Goal: Task Accomplishment & Management: Manage account settings

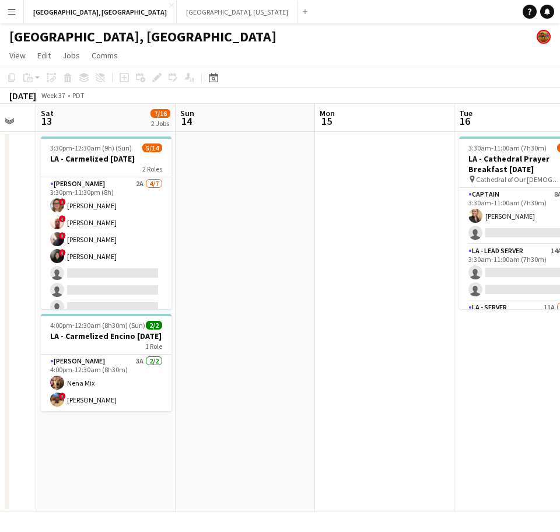
scroll to position [0, 382]
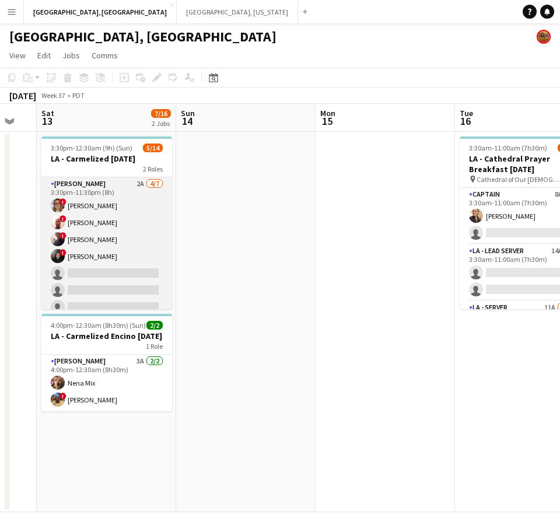
click at [113, 240] on app-card-role "[PERSON_NAME] 2A [DATE] 3:30pm-11:30pm (8h) ! [PERSON_NAME] ! [PERSON_NAME] III…" at bounding box center [106, 247] width 131 height 141
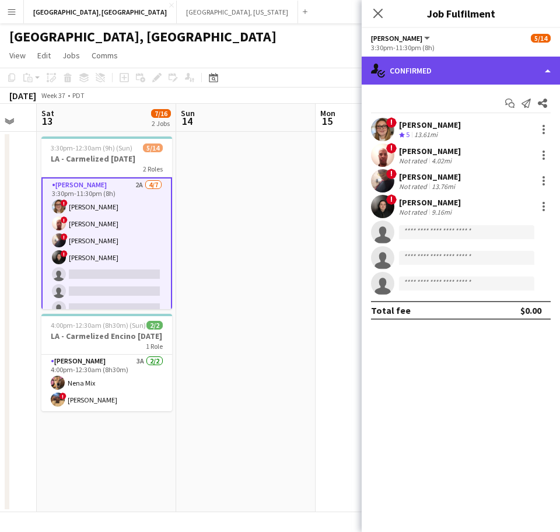
click at [452, 69] on div "single-neutral-actions-check-2 Confirmed" at bounding box center [461, 71] width 198 height 28
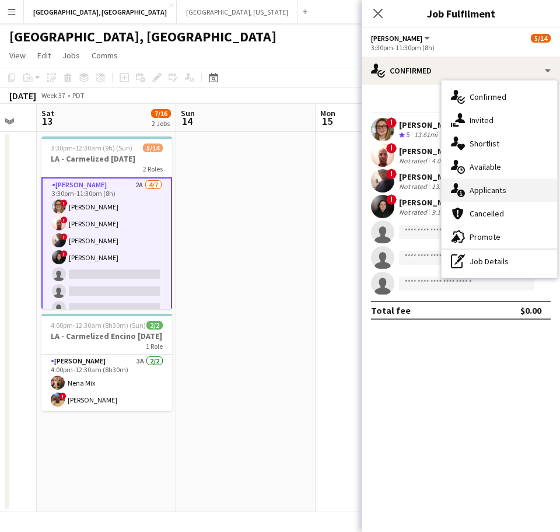
click at [485, 193] on div "single-neutral-actions-information Applicants" at bounding box center [500, 190] width 116 height 23
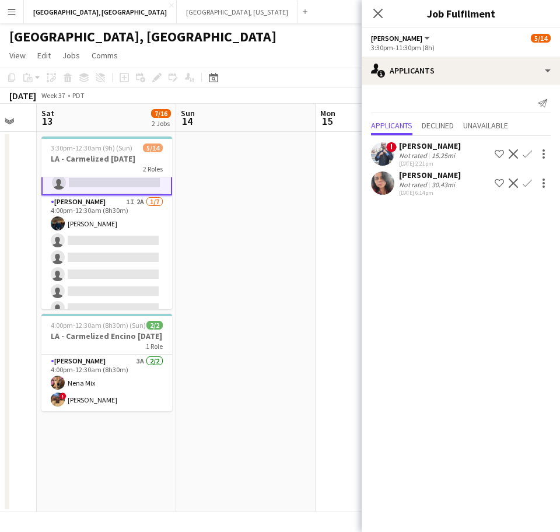
click at [128, 281] on app-card-role "[PERSON_NAME] 1I 2A [DATE] 4:00pm-12:30am (8h30m) [PERSON_NAME] single-neutral-…" at bounding box center [106, 265] width 131 height 141
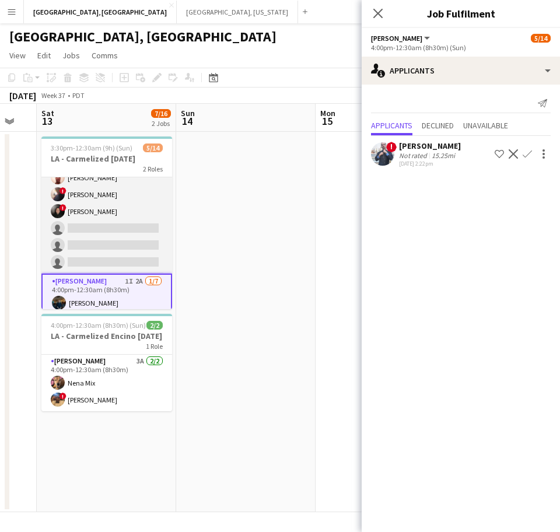
scroll to position [0, 0]
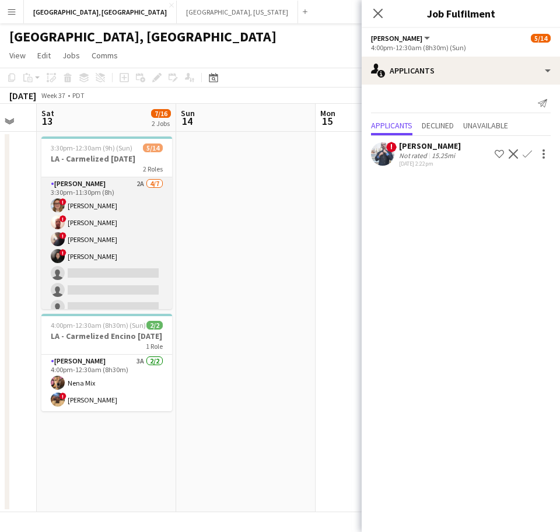
click at [128, 281] on app-card-role "[PERSON_NAME] 2A [DATE] 3:30pm-11:30pm (8h) ! [PERSON_NAME] ! [PERSON_NAME] III…" at bounding box center [106, 247] width 131 height 141
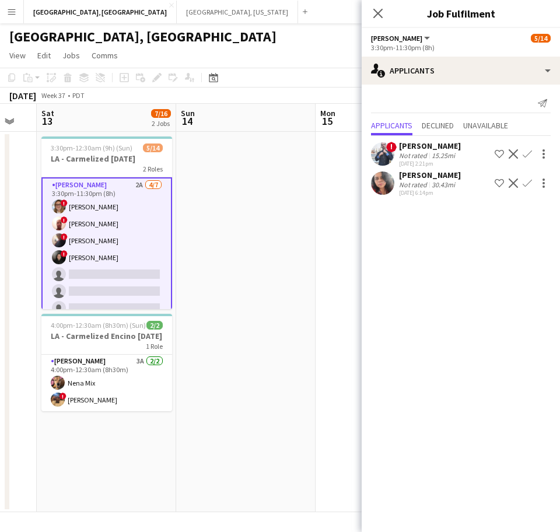
click at [525, 185] on app-icon "Confirm" at bounding box center [527, 183] width 9 height 9
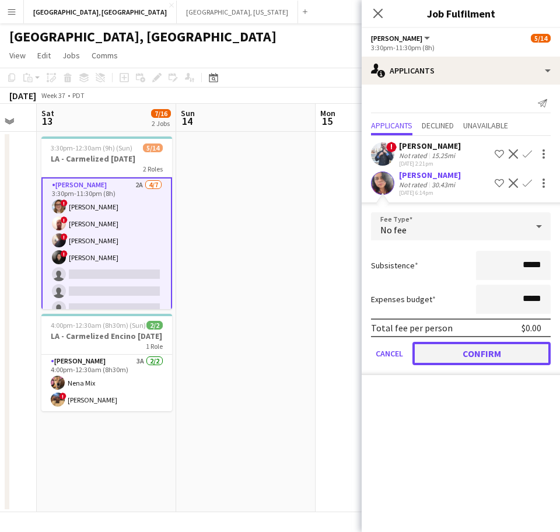
click at [450, 350] on button "Confirm" at bounding box center [481, 353] width 138 height 23
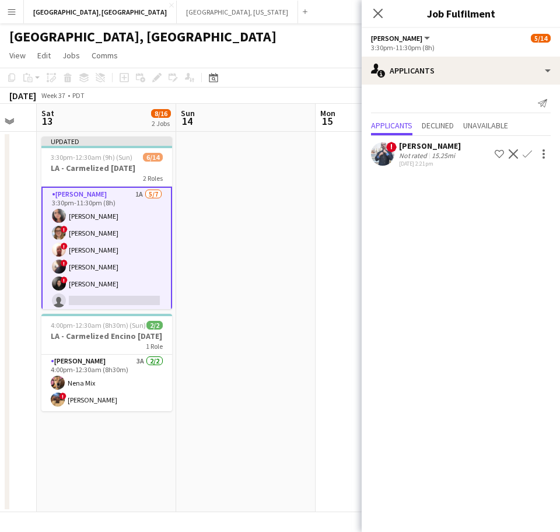
click at [310, 279] on app-date-cell at bounding box center [245, 322] width 139 height 380
click at [449, 94] on button "Publish 1 job" at bounding box center [458, 95] width 62 height 15
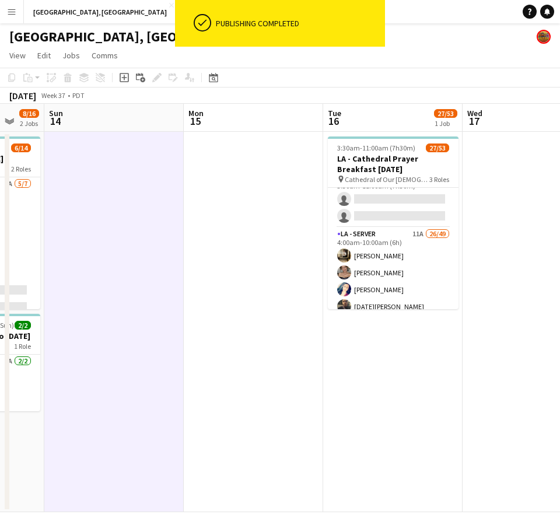
scroll to position [73, 0]
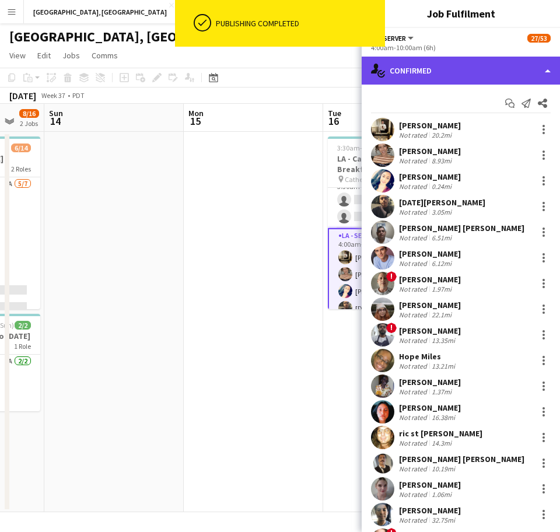
click at [460, 75] on div "single-neutral-actions-check-2 Confirmed" at bounding box center [461, 71] width 198 height 28
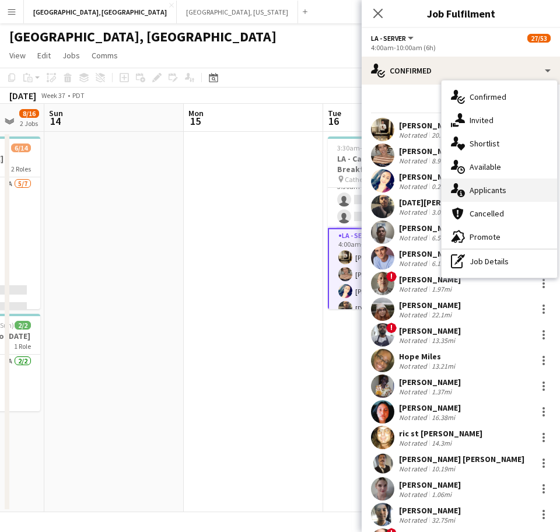
click at [479, 190] on div "single-neutral-actions-information Applicants" at bounding box center [500, 190] width 116 height 23
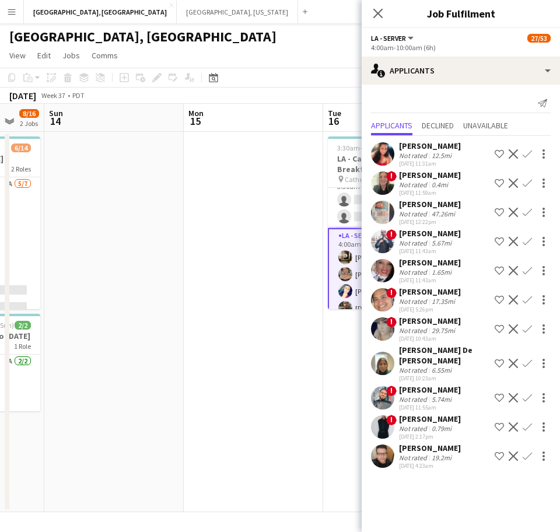
click at [310, 366] on app-date-cell at bounding box center [253, 322] width 139 height 380
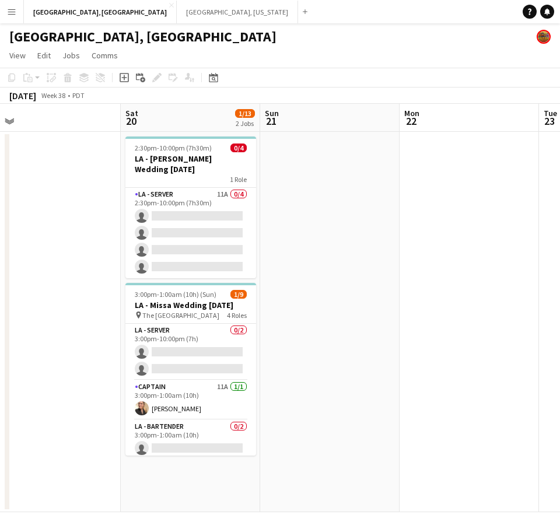
scroll to position [0, 435]
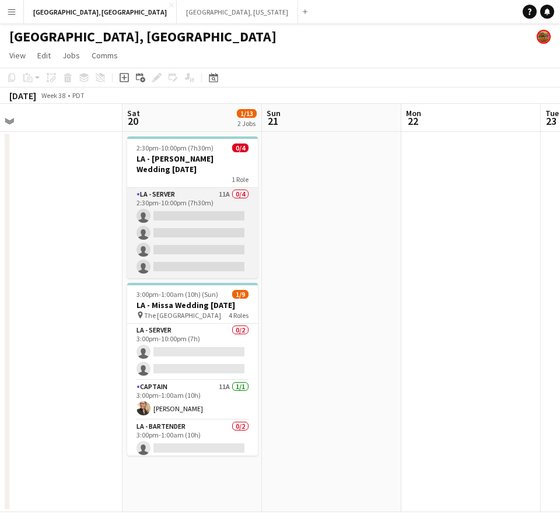
click at [228, 265] on app-card-role "LA - Server 11A 0/4 2:30pm-10:00pm (7h30m) single-neutral-actions single-neutra…" at bounding box center [192, 233] width 131 height 90
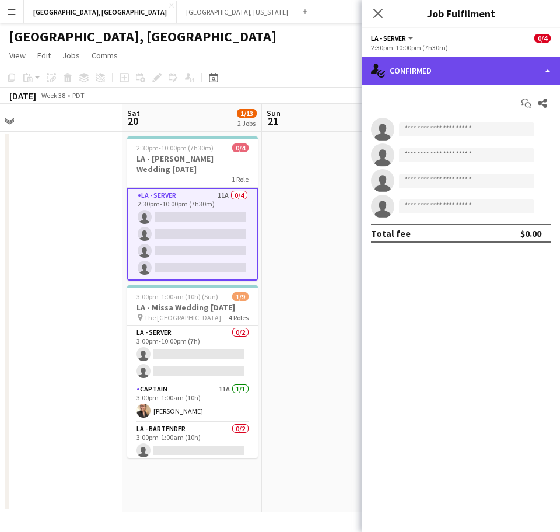
click at [503, 72] on div "single-neutral-actions-check-2 Confirmed" at bounding box center [461, 71] width 198 height 28
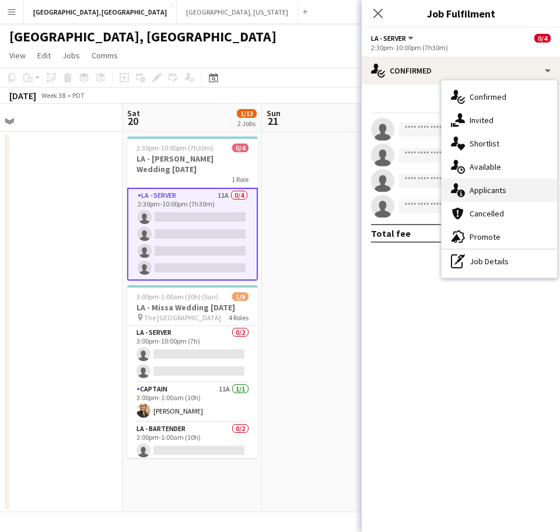
click at [499, 191] on div "single-neutral-actions-information Applicants" at bounding box center [500, 190] width 116 height 23
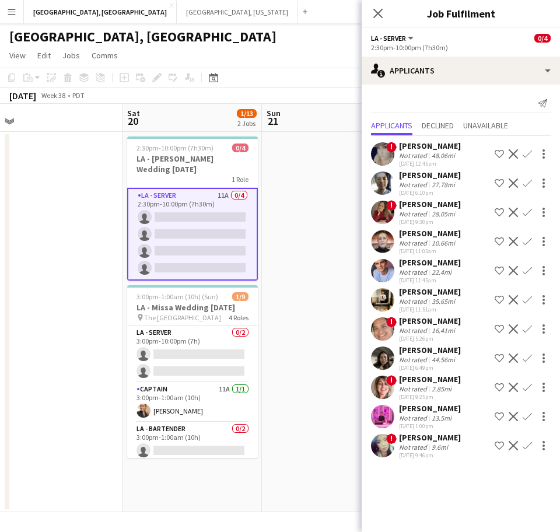
click at [378, 446] on app-user-avatar at bounding box center [382, 445] width 23 height 23
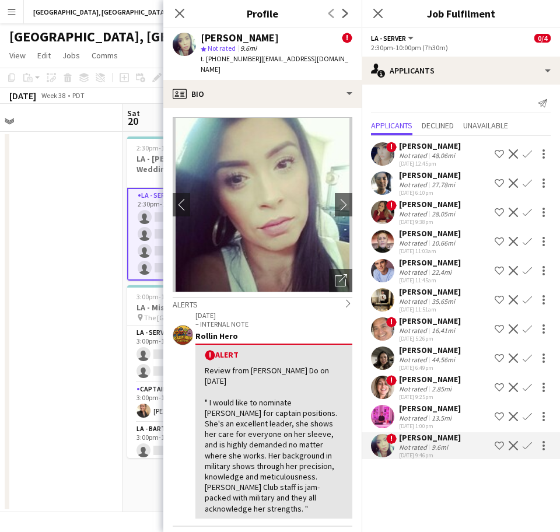
click at [382, 208] on app-user-avatar at bounding box center [382, 212] width 23 height 23
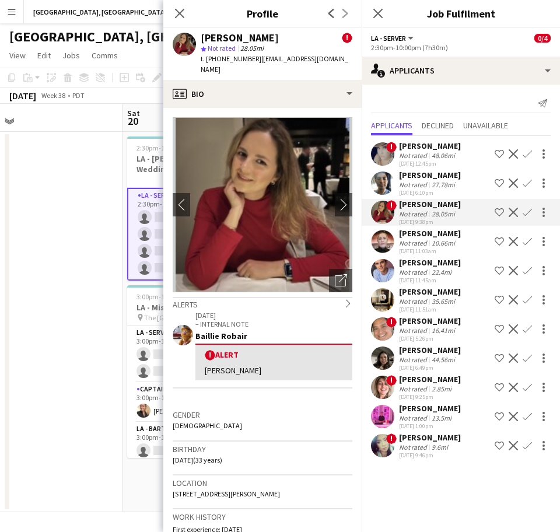
click at [67, 205] on app-date-cell at bounding box center [52, 322] width 139 height 380
